Goal: Check status: Check status

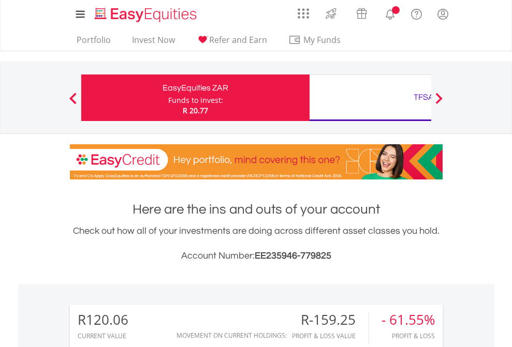
scroll to position [99, 162]
click at [168, 98] on div "Funds to invest:" at bounding box center [195, 100] width 55 height 10
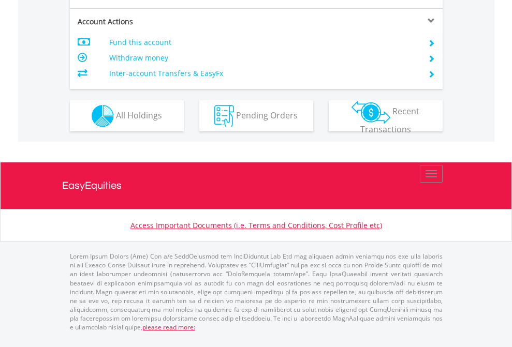
scroll to position [992, 0]
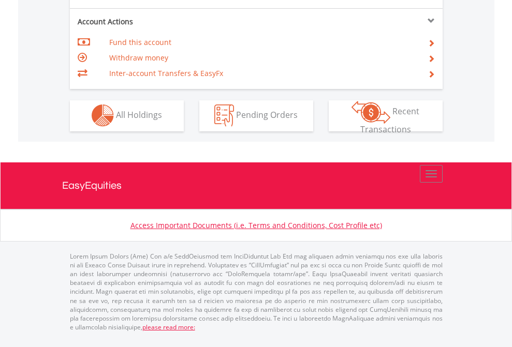
scroll to position [968, 0]
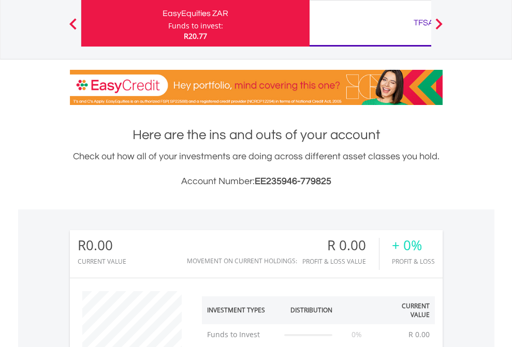
scroll to position [99, 162]
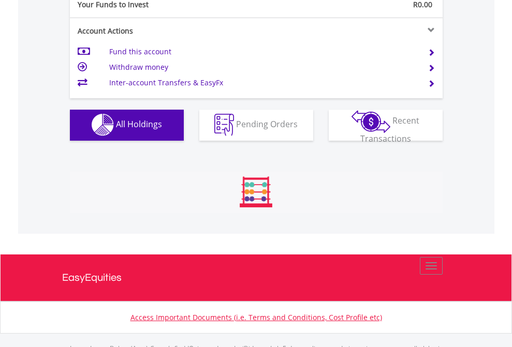
scroll to position [1025, 0]
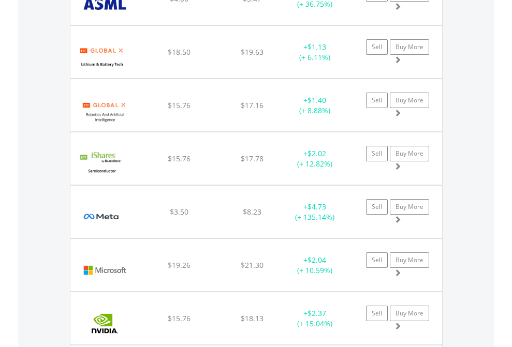
scroll to position [99, 162]
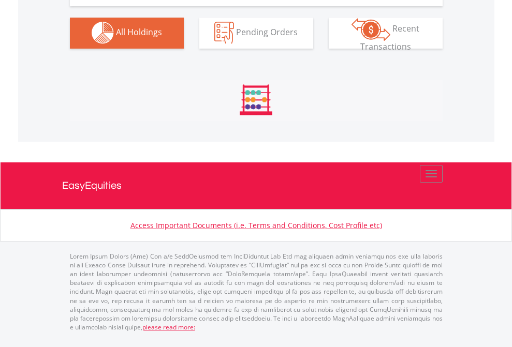
scroll to position [1025, 0]
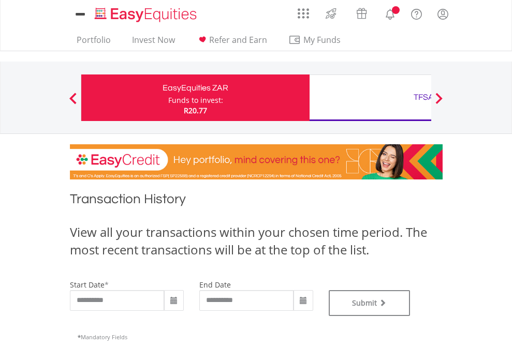
type input "**********"
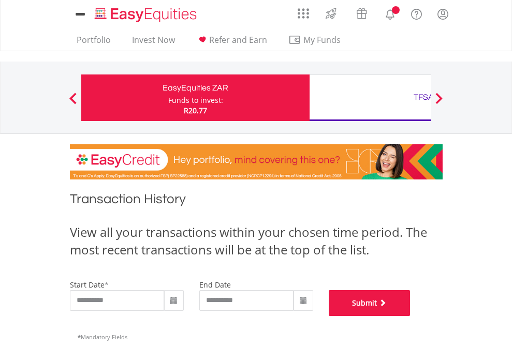
click at [410, 316] on button "Submit" at bounding box center [370, 303] width 82 height 26
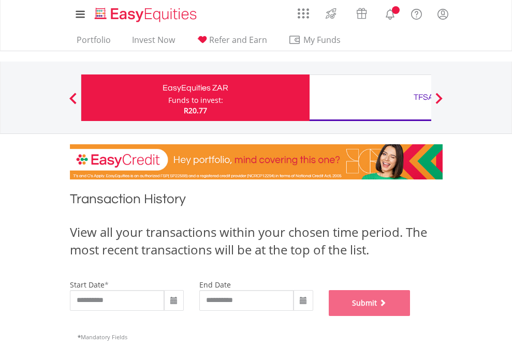
scroll to position [420, 0]
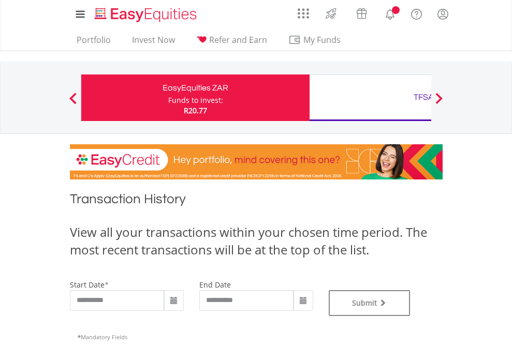
click at [370, 98] on div "TFSA" at bounding box center [424, 97] width 216 height 14
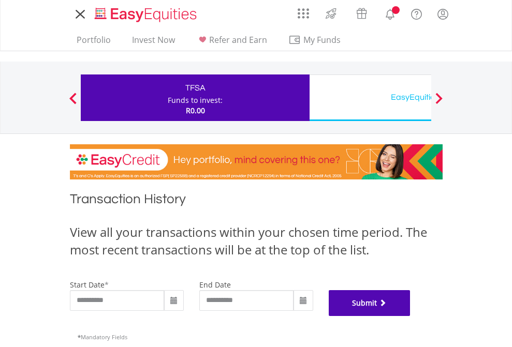
click at [410, 316] on button "Submit" at bounding box center [370, 303] width 82 height 26
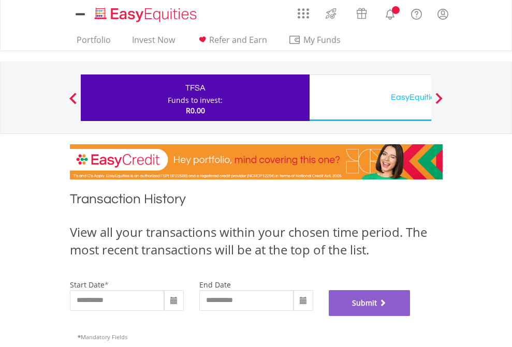
scroll to position [420, 0]
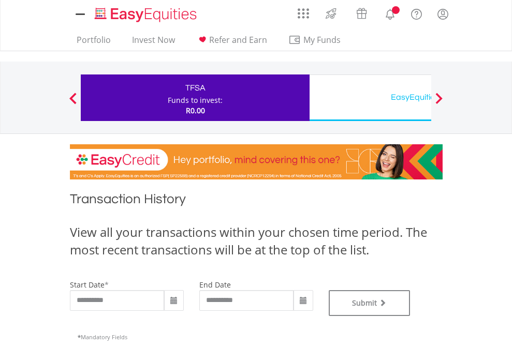
click at [370, 98] on div "EasyEquities USD" at bounding box center [424, 97] width 216 height 14
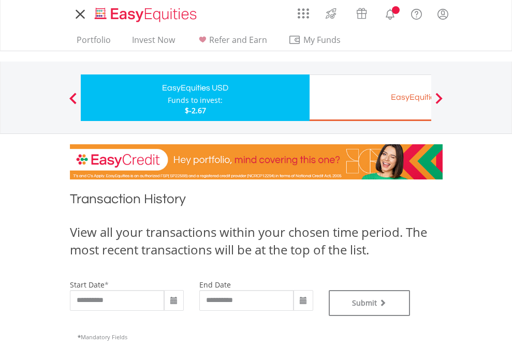
type input "**********"
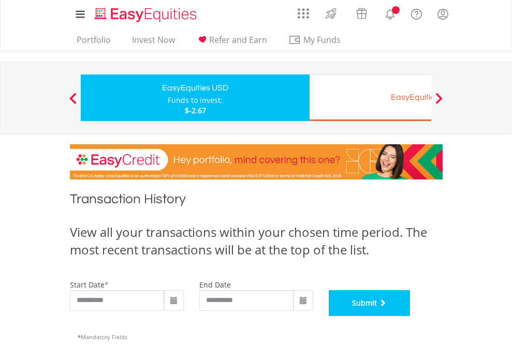
click at [410, 316] on button "Submit" at bounding box center [370, 303] width 82 height 26
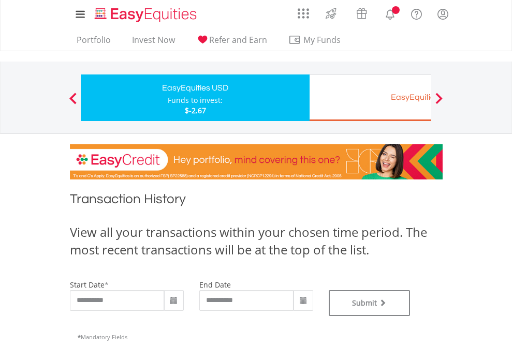
click at [370, 98] on div "EasyEquities EUR" at bounding box center [424, 97] width 216 height 14
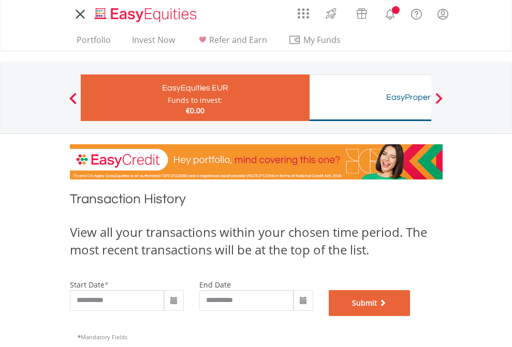
click at [410, 316] on button "Submit" at bounding box center [370, 303] width 82 height 26
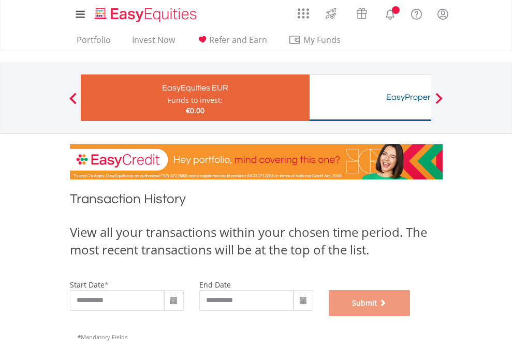
scroll to position [420, 0]
